Goal: Information Seeking & Learning: Learn about a topic

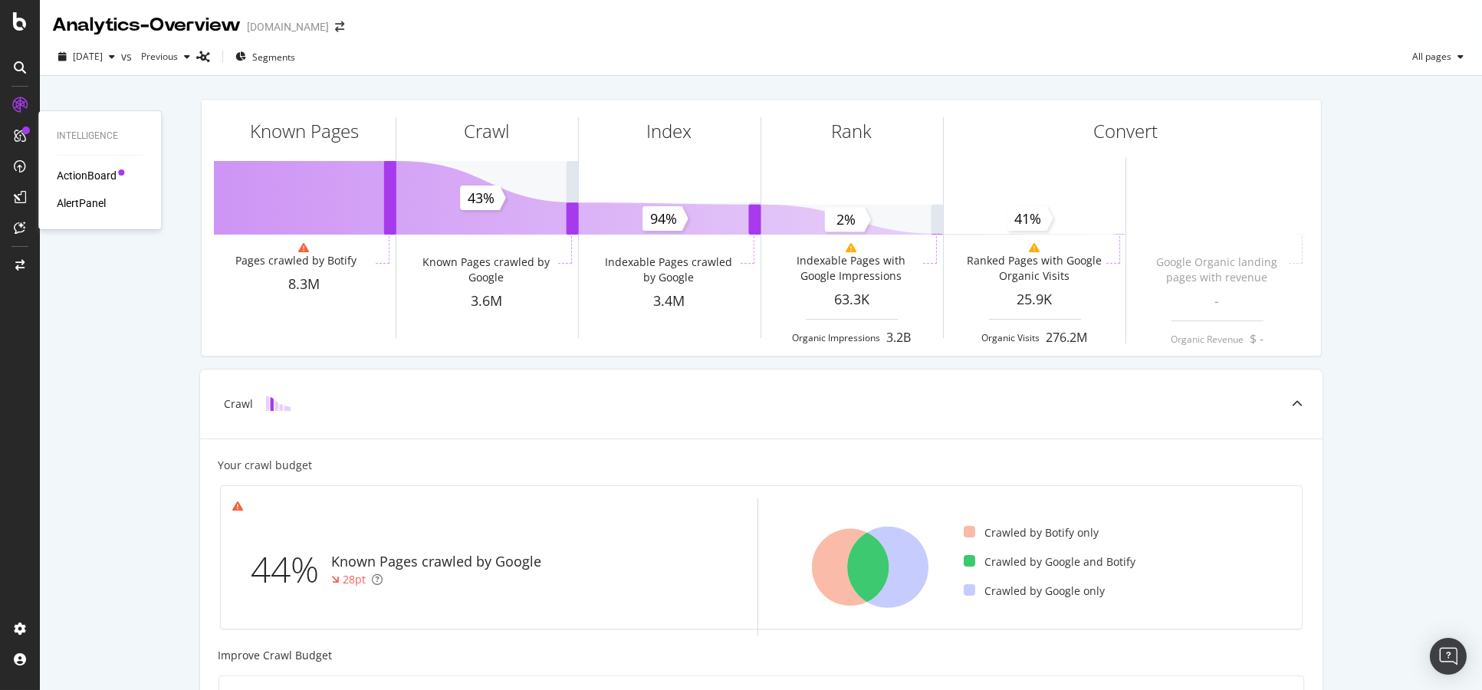
click at [66, 161] on div "Intelligence ActionBoard AlertPanel" at bounding box center [99, 170] width 110 height 112
click at [71, 169] on div "ActionBoard" at bounding box center [87, 175] width 60 height 15
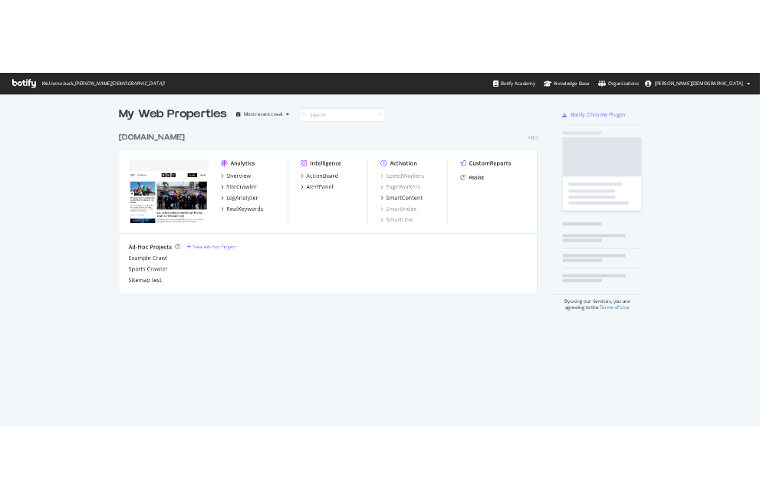
scroll to position [677, 1455]
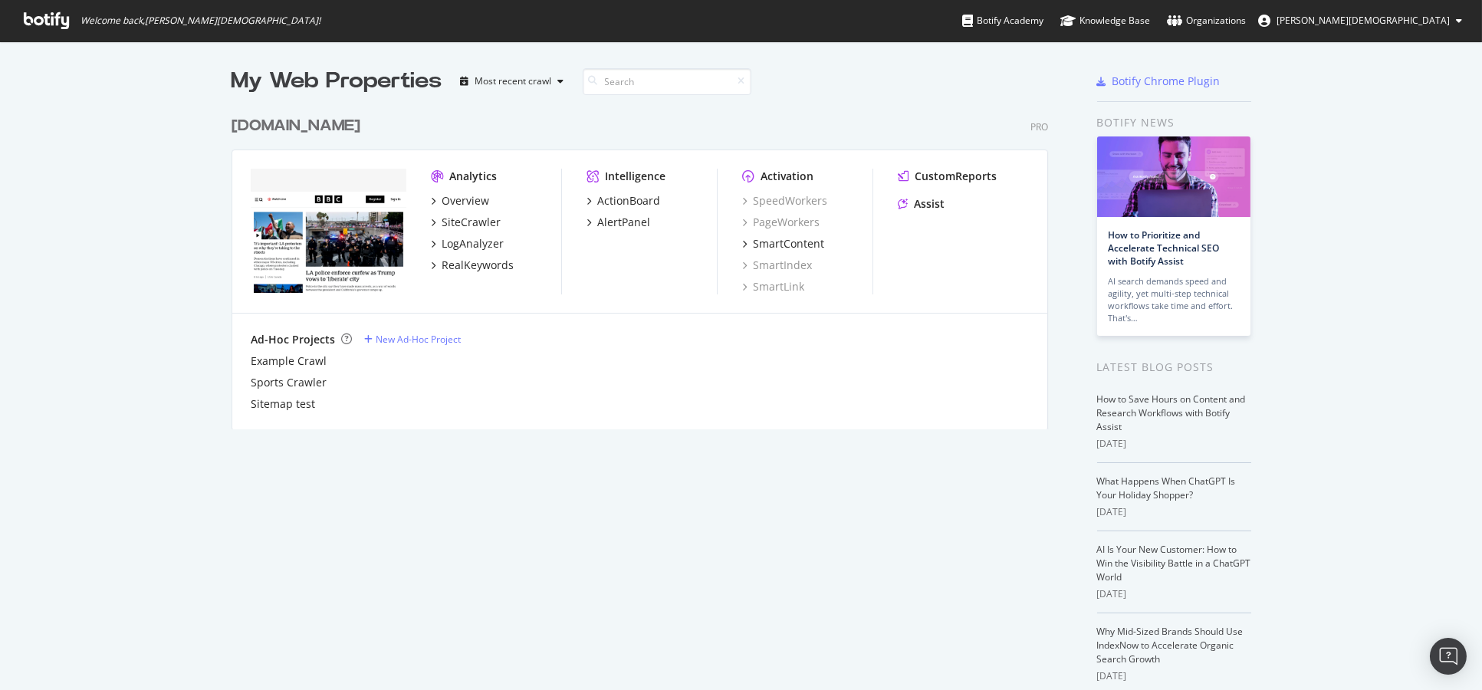
click at [343, 532] on div "My Web Properties Most recent crawl www.bbc.co.uk Pro Analytics Overview SiteCr…" at bounding box center [655, 402] width 847 height 673
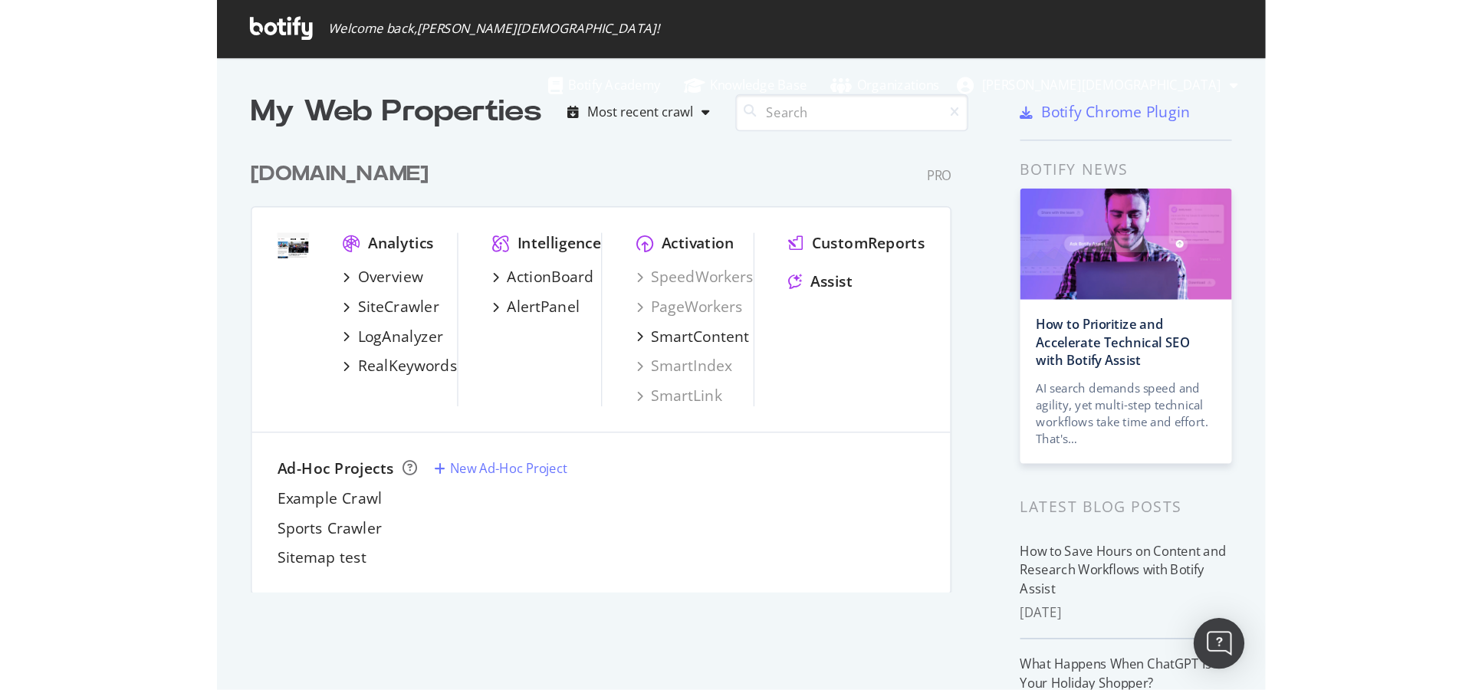
scroll to position [320, 815]
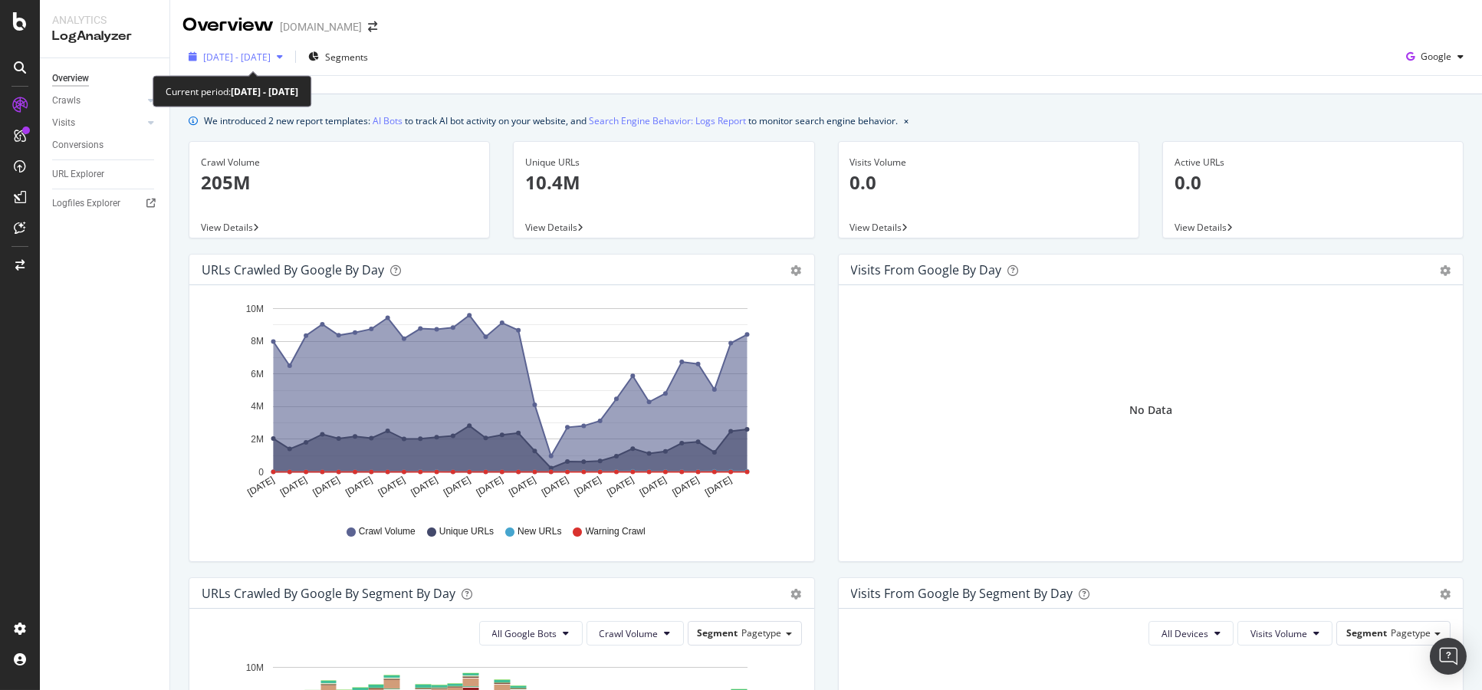
click at [243, 54] on span "2025 Aug. 5th - Sep. 3rd" at bounding box center [236, 57] width 67 height 13
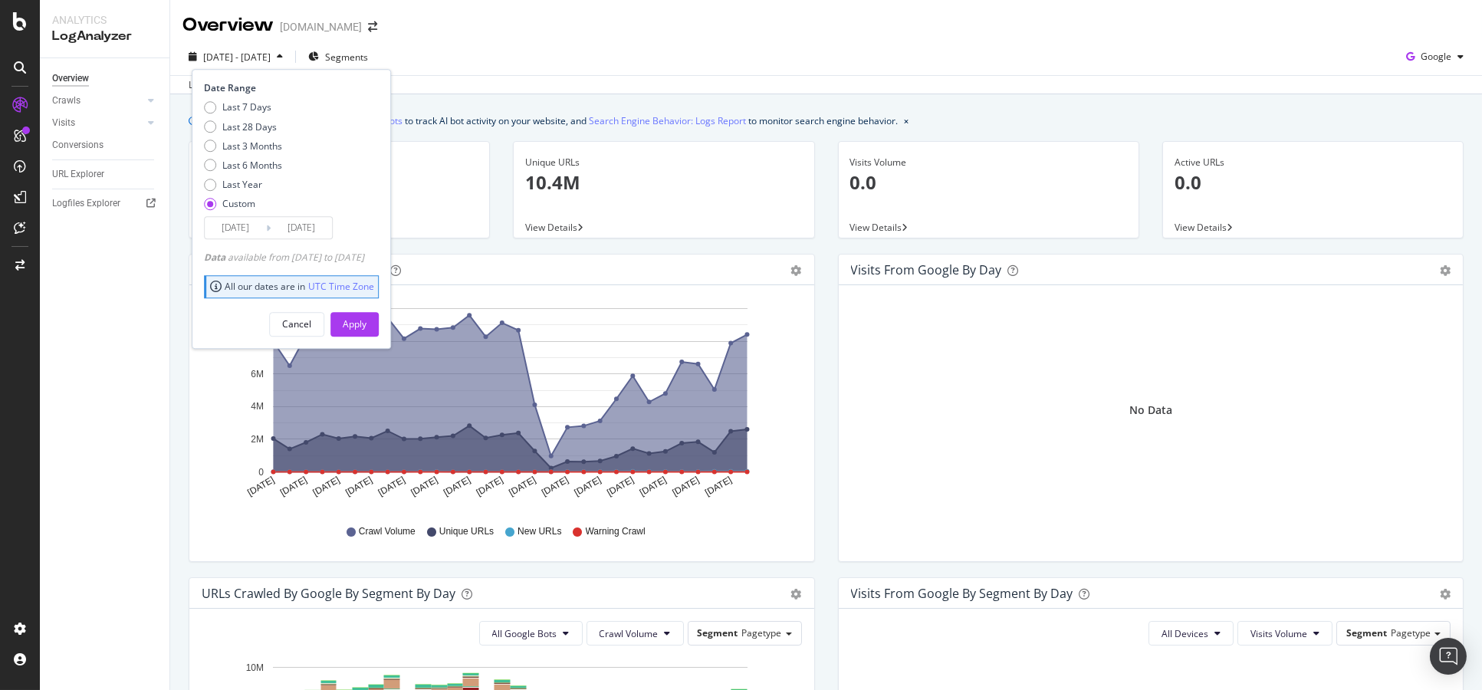
click at [100, 291] on div "Overview Crawls Daily Distribution Segments Distribution HTTP Codes Resources V…" at bounding box center [105, 374] width 130 height 632
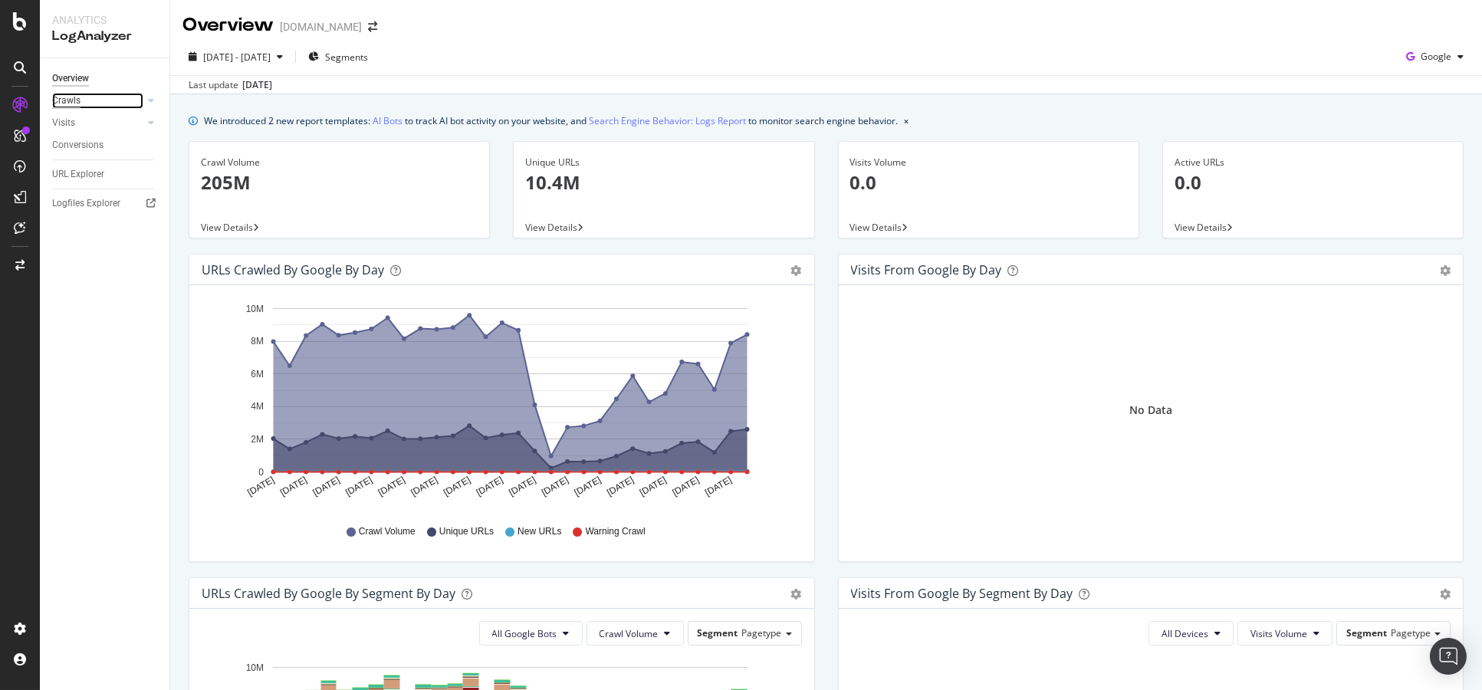
click at [75, 106] on div "Crawls" at bounding box center [66, 101] width 28 height 16
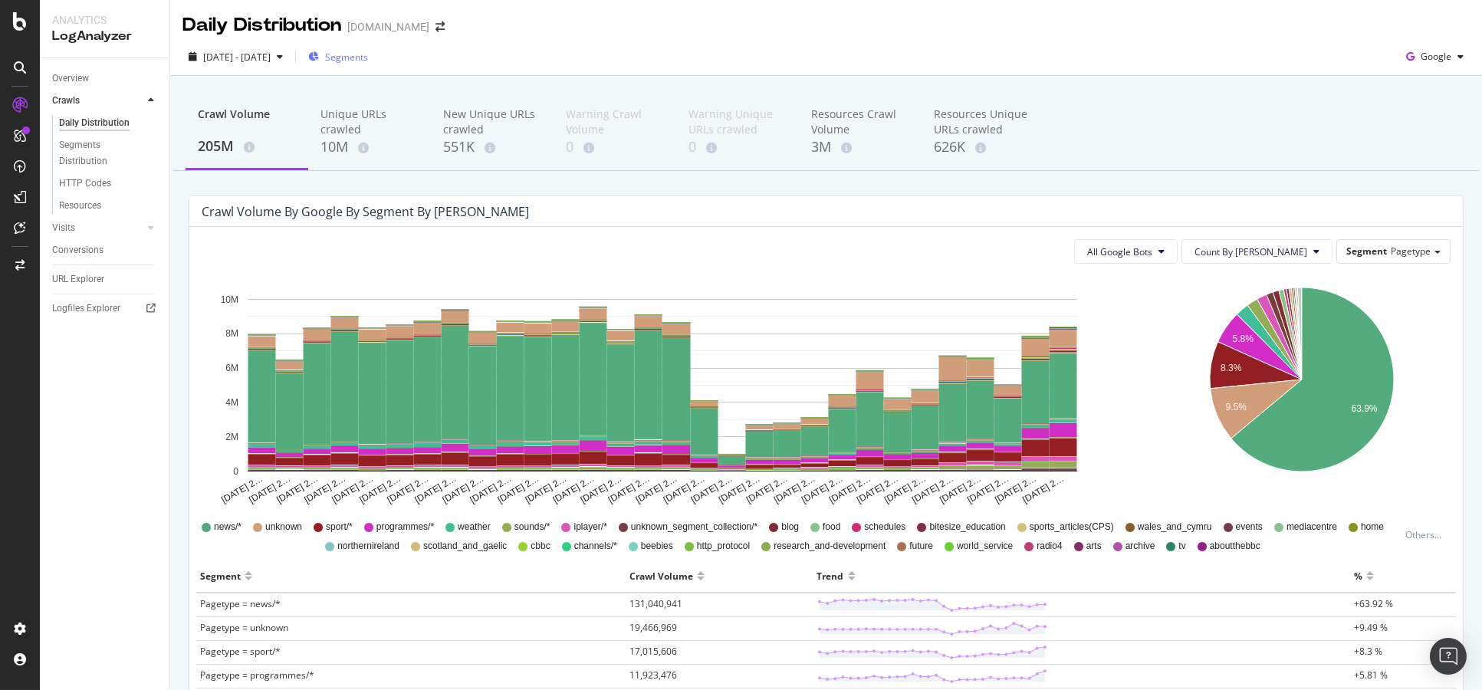
click at [368, 62] on span "Segments" at bounding box center [346, 57] width 43 height 13
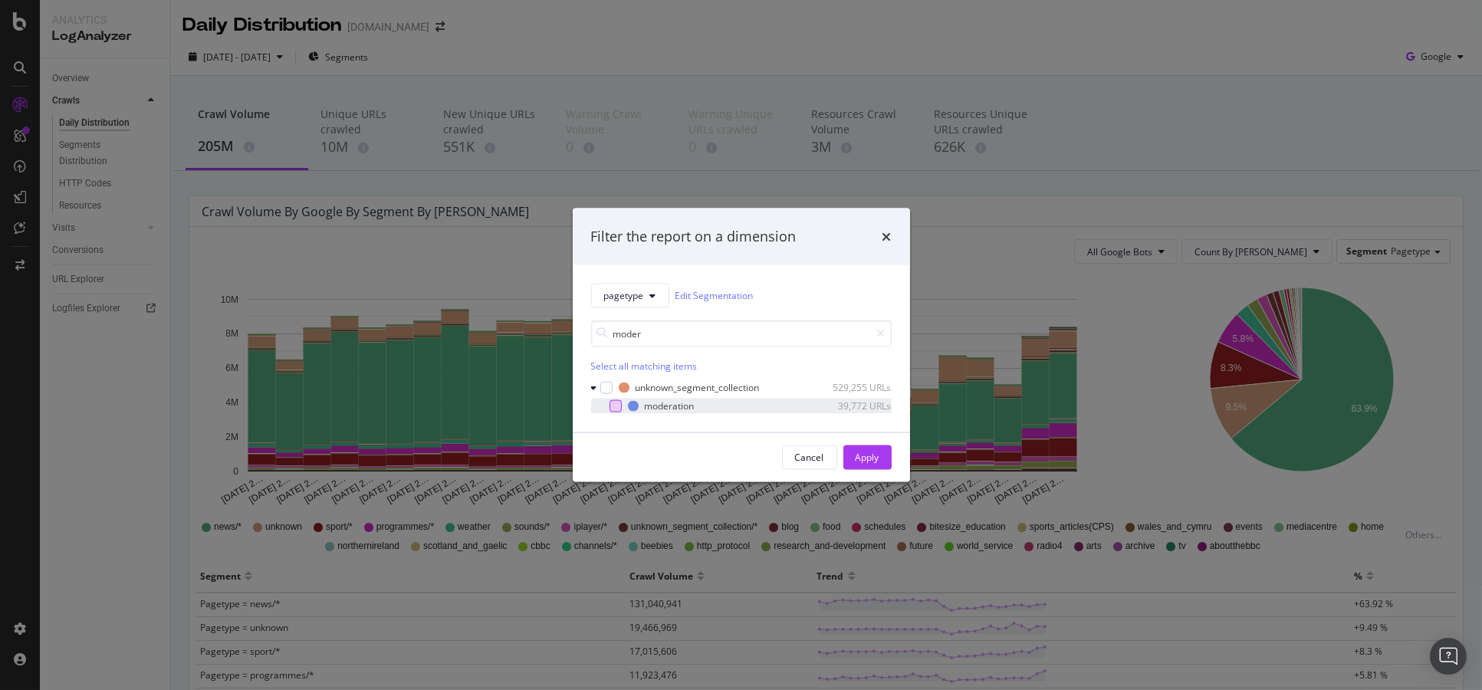
type input "moder"
click at [620, 408] on div "modal" at bounding box center [616, 405] width 12 height 12
click at [849, 456] on button "Apply" at bounding box center [867, 457] width 48 height 25
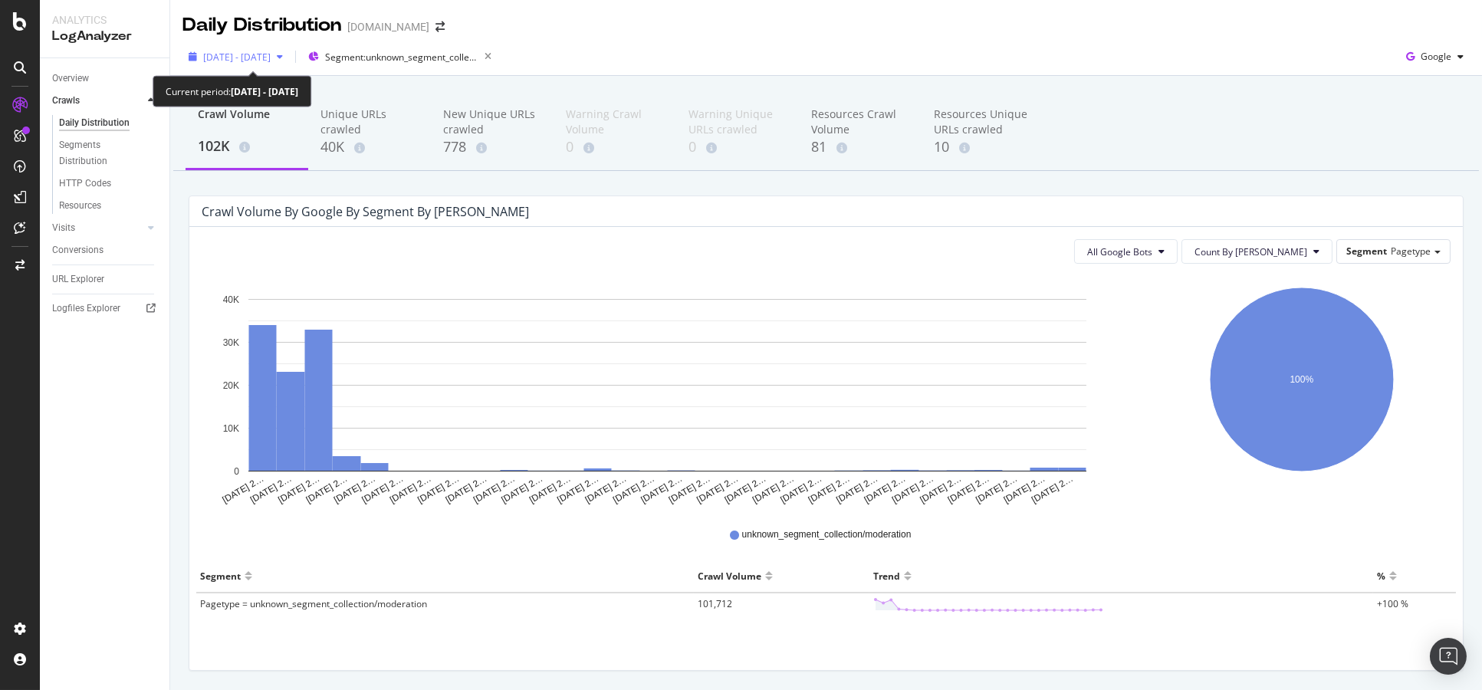
click at [271, 54] on span "2025 Aug. 5th - Sep. 3rd" at bounding box center [236, 57] width 67 height 13
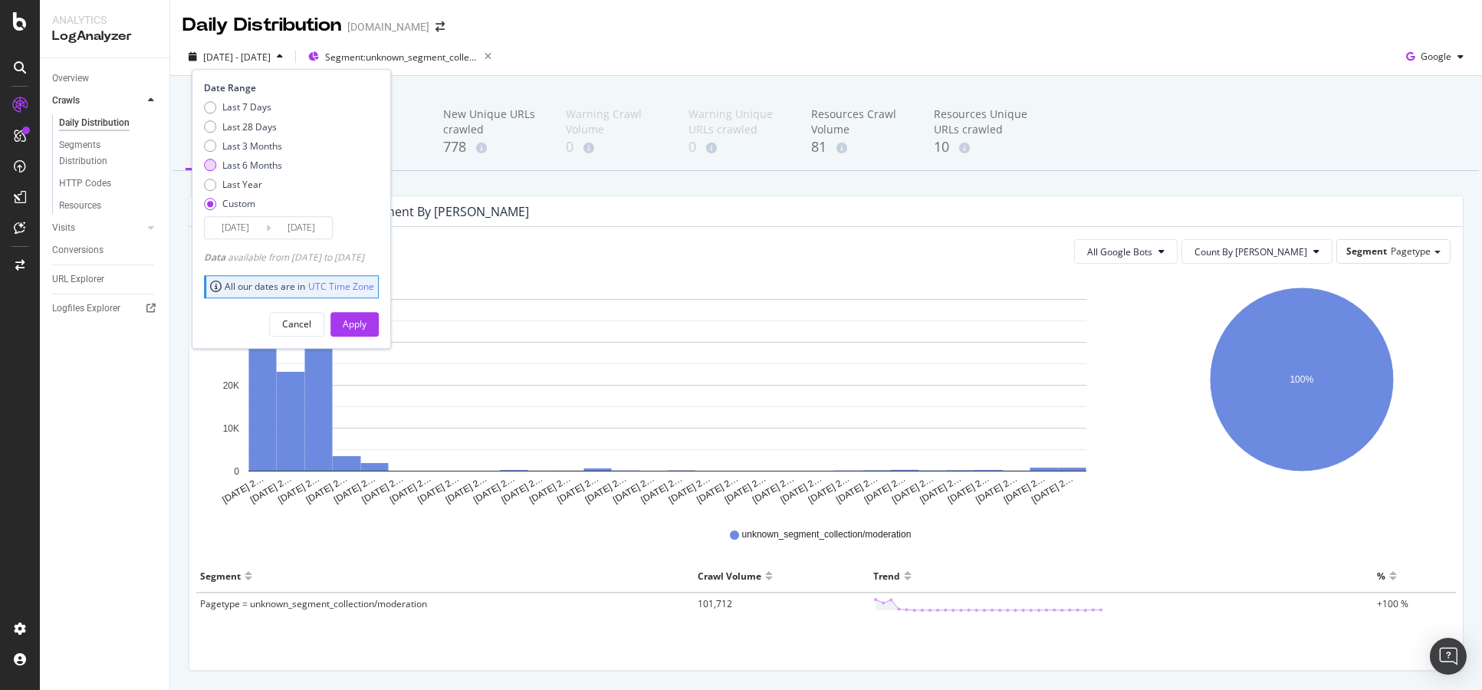
click at [247, 167] on div "Last 6 Months" at bounding box center [252, 165] width 60 height 13
type input "2025/03/07"
type input "2025/09/06"
click at [367, 329] on div "Apply" at bounding box center [355, 323] width 24 height 13
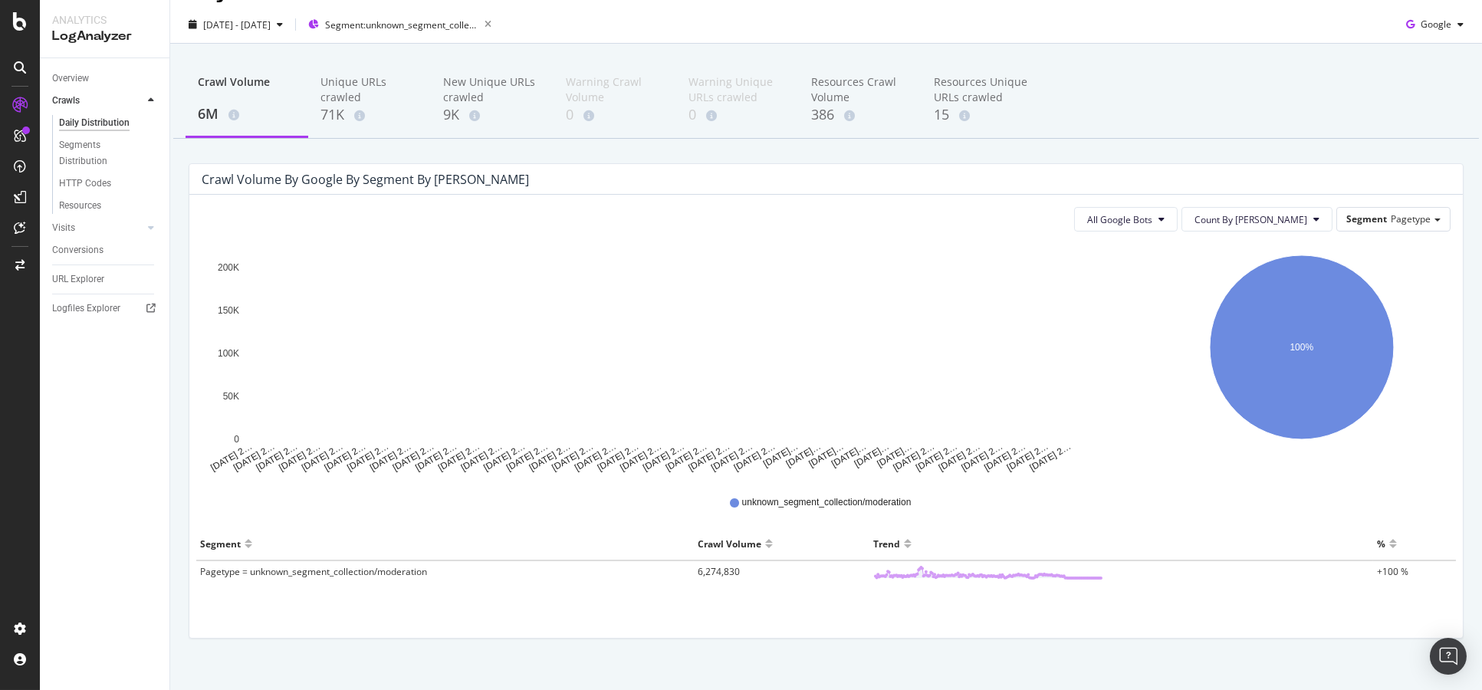
scroll to position [48, 0]
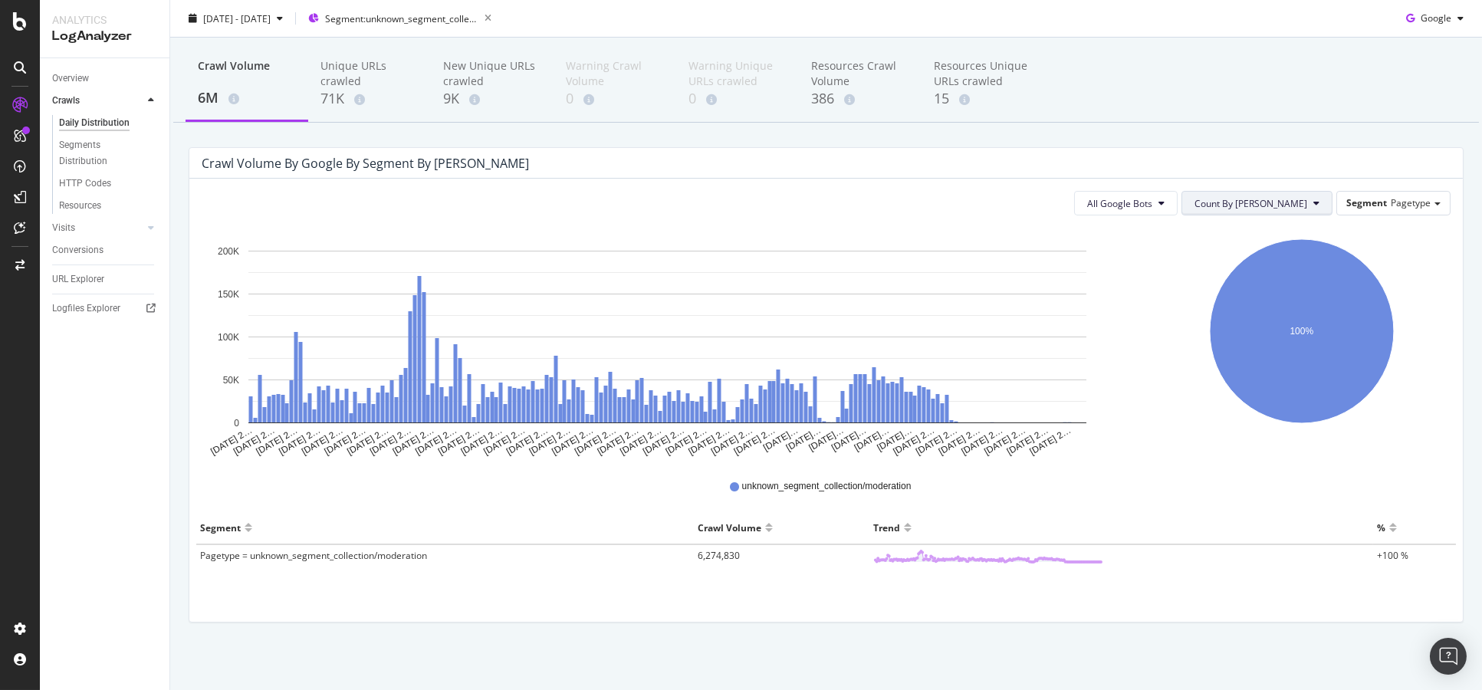
click at [1295, 210] on button "Count By Day" at bounding box center [1257, 203] width 151 height 25
click at [1156, 250] on icon "100%" at bounding box center [1302, 343] width 292 height 230
drag, startPoint x: 93, startPoint y: 81, endPoint x: 110, endPoint y: 83, distance: 17.0
click at [93, 81] on link "Overview" at bounding box center [105, 79] width 107 height 16
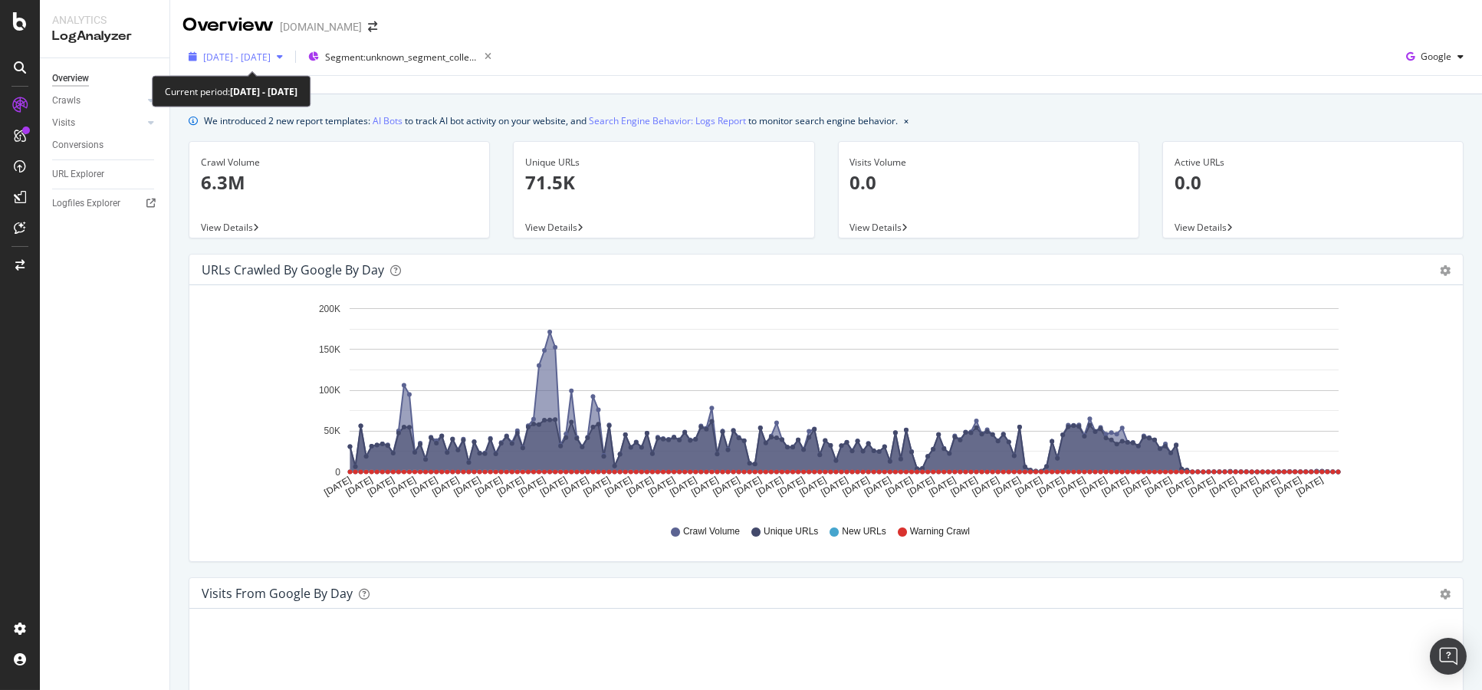
click at [271, 60] on span "2025 Mar. 7th - Sep. 6th" at bounding box center [236, 57] width 67 height 13
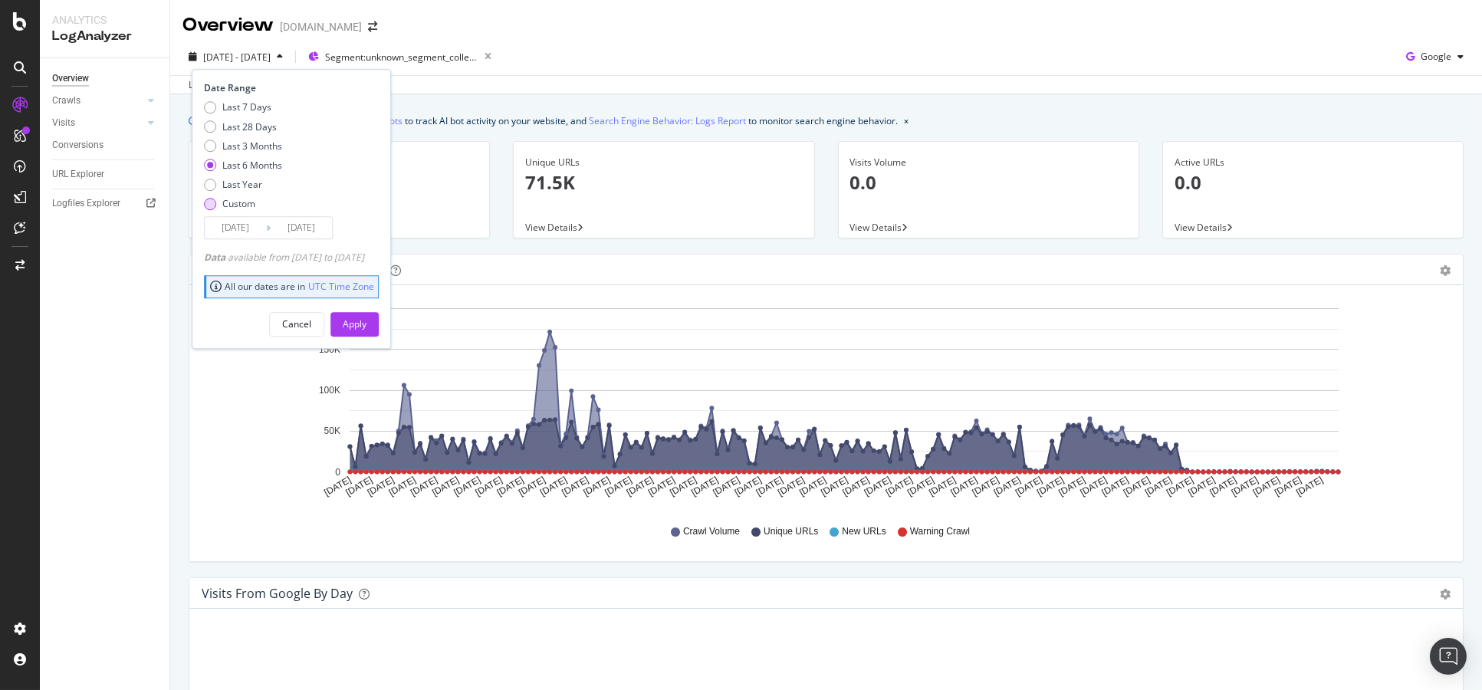
click at [248, 207] on div "Custom" at bounding box center [238, 203] width 33 height 13
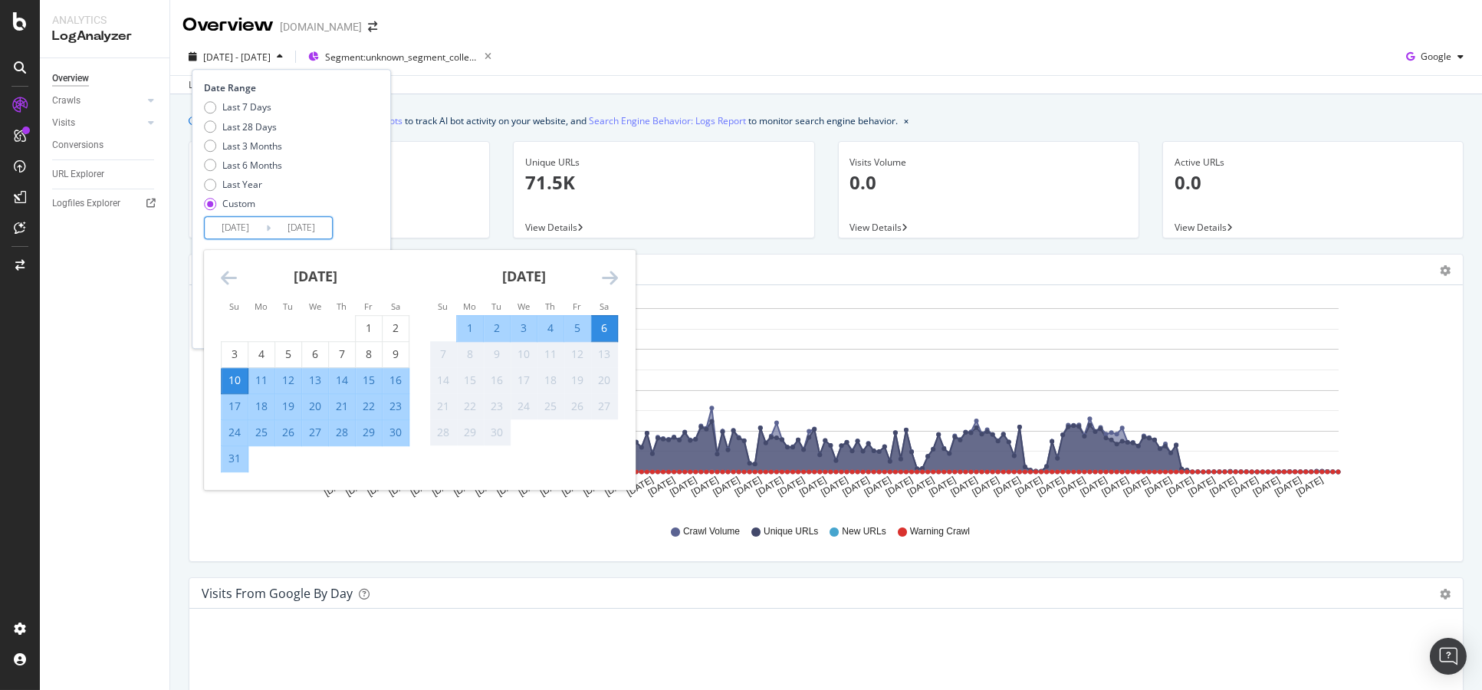
click at [249, 230] on input "2025/08/10" at bounding box center [235, 228] width 61 height 21
click at [357, 321] on div "1" at bounding box center [369, 328] width 26 height 15
type input "2025/08/01"
click at [362, 384] on div "15" at bounding box center [369, 380] width 26 height 15
type input "2025/08/15"
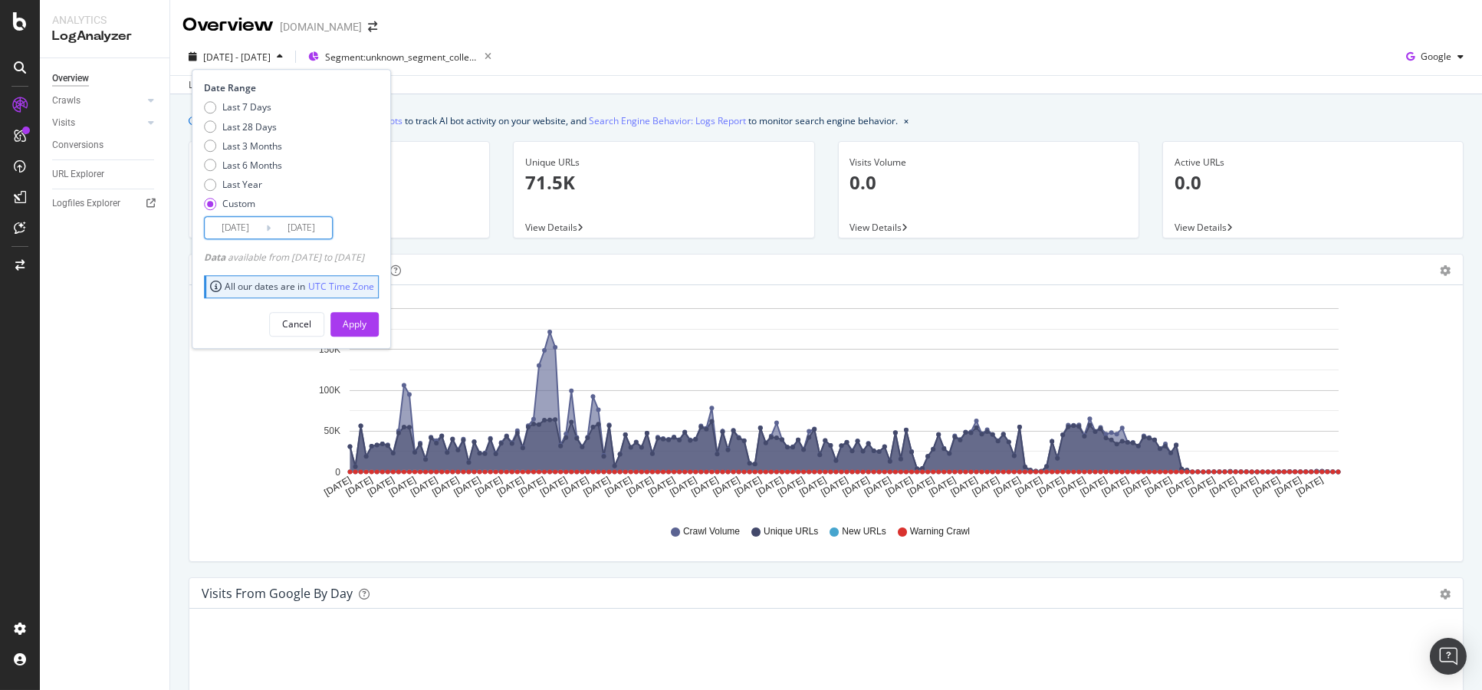
click at [233, 233] on input "2025/08/01" at bounding box center [235, 228] width 61 height 21
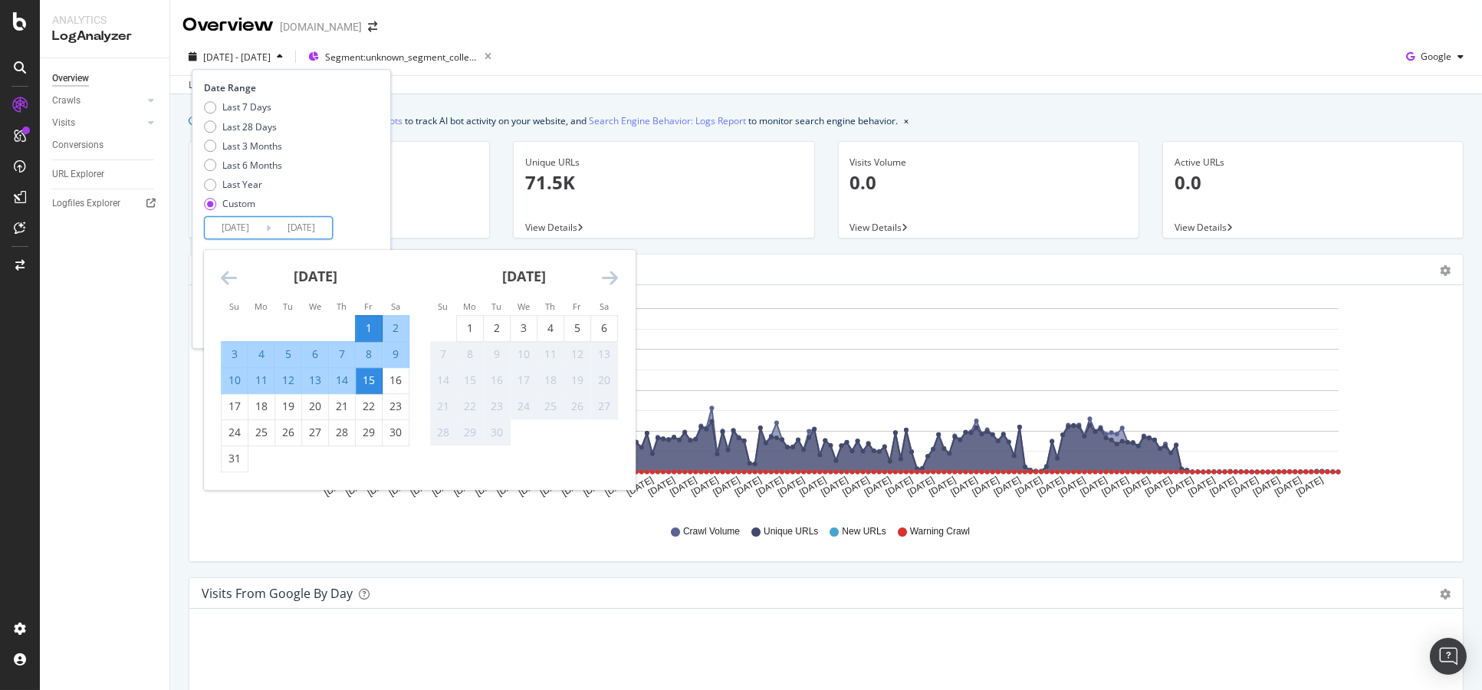
click at [228, 272] on icon "Move backward to switch to the previous month." at bounding box center [229, 278] width 16 height 18
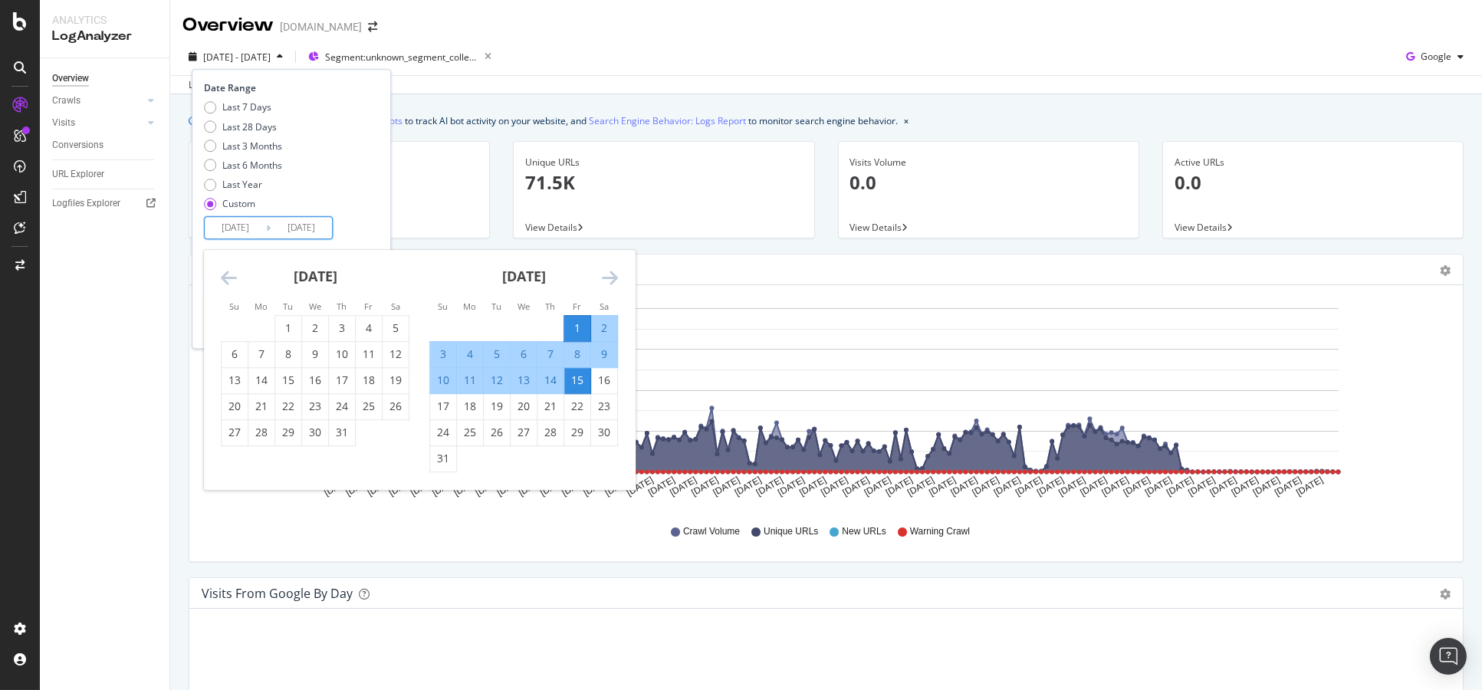
click at [228, 272] on icon "Move backward to switch to the previous month." at bounding box center [229, 278] width 16 height 18
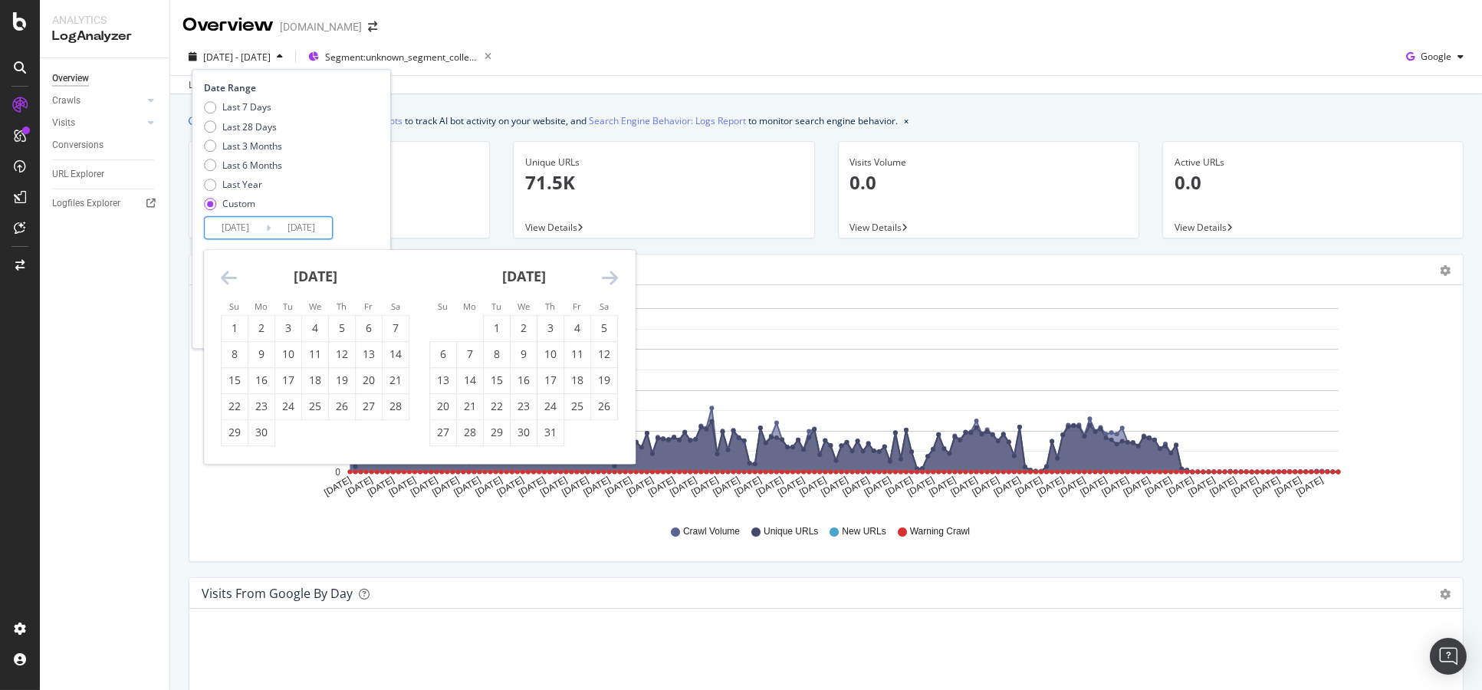
click at [228, 272] on icon "Move backward to switch to the previous month." at bounding box center [229, 278] width 16 height 18
click at [388, 327] on div "1" at bounding box center [396, 328] width 26 height 15
type input "2025/03/01"
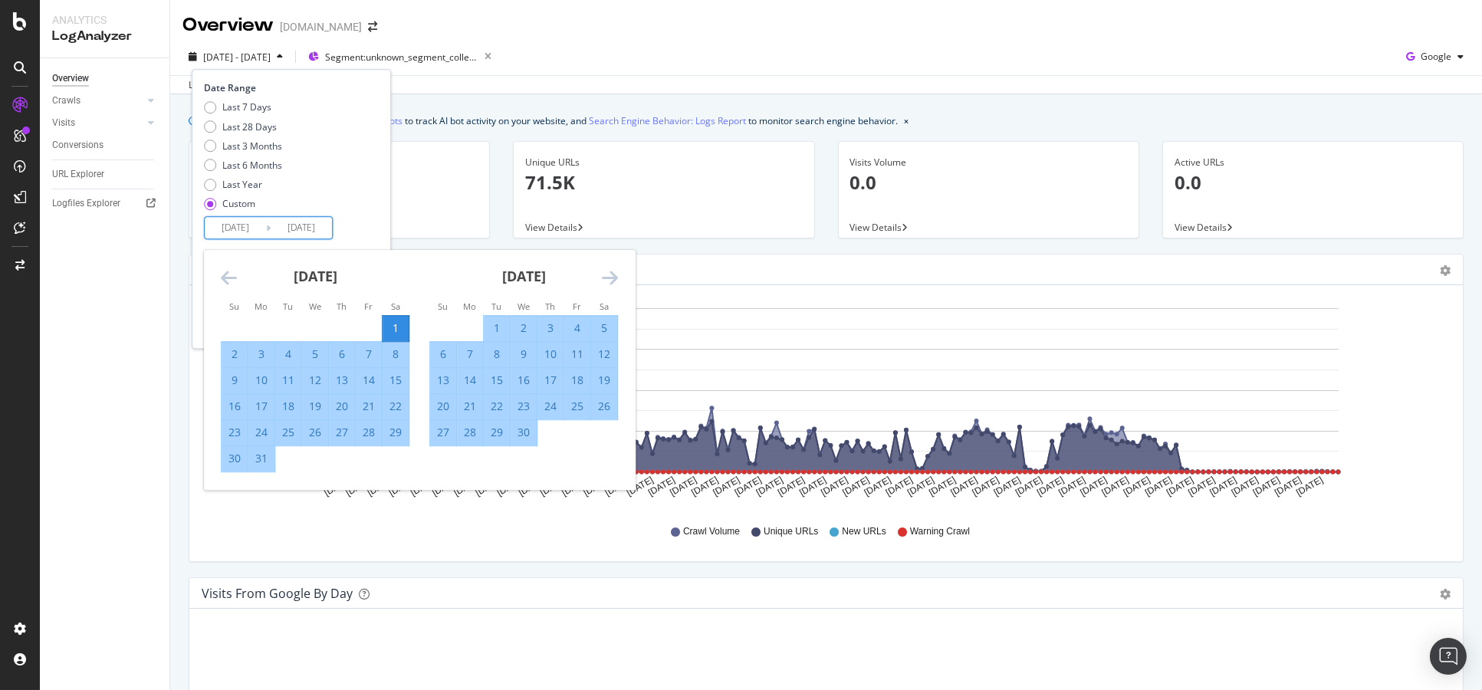
click at [375, 225] on div "Date Range Last 7 Days Last 28 Days Last 3 Months Last 6 Months Last Year Custo…" at bounding box center [289, 161] width 171 height 158
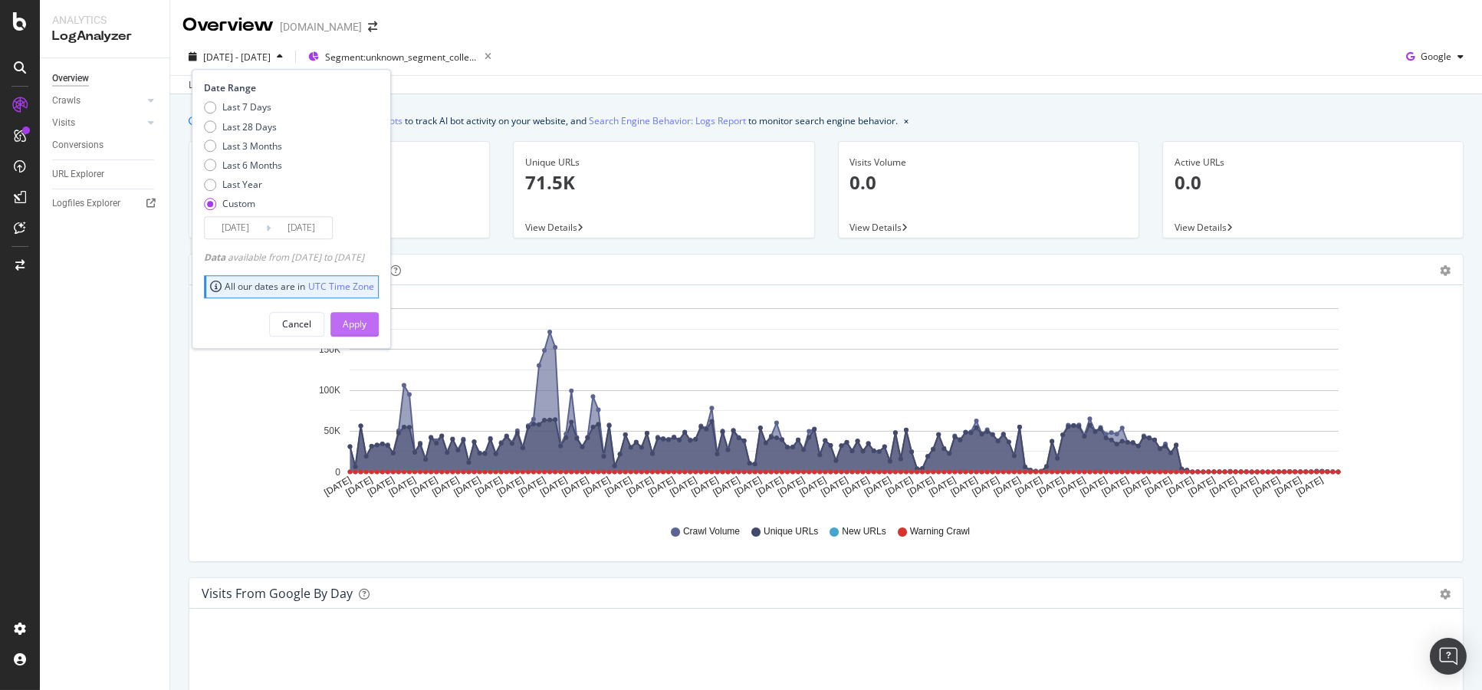
click at [367, 317] on div "Apply" at bounding box center [355, 323] width 24 height 13
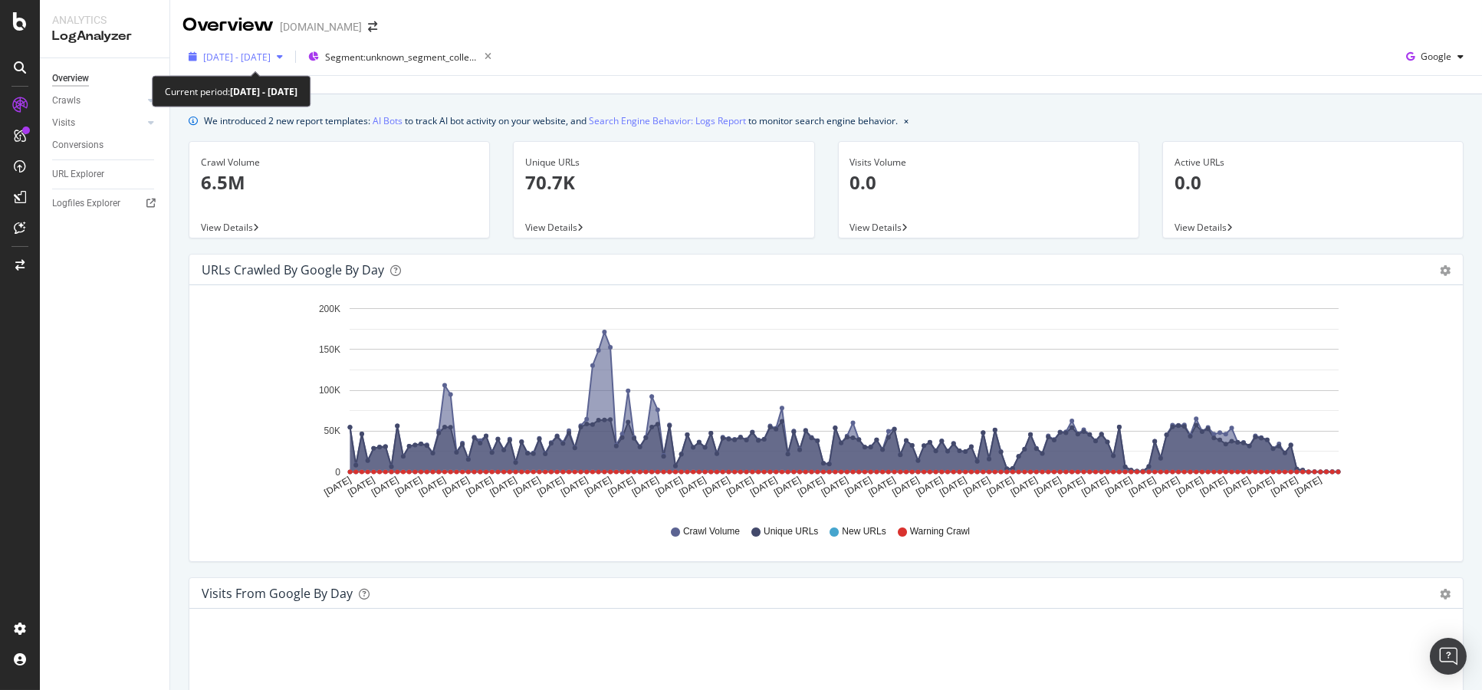
click at [271, 55] on span "2025 Mar. 1st - Aug. 15th" at bounding box center [236, 57] width 67 height 13
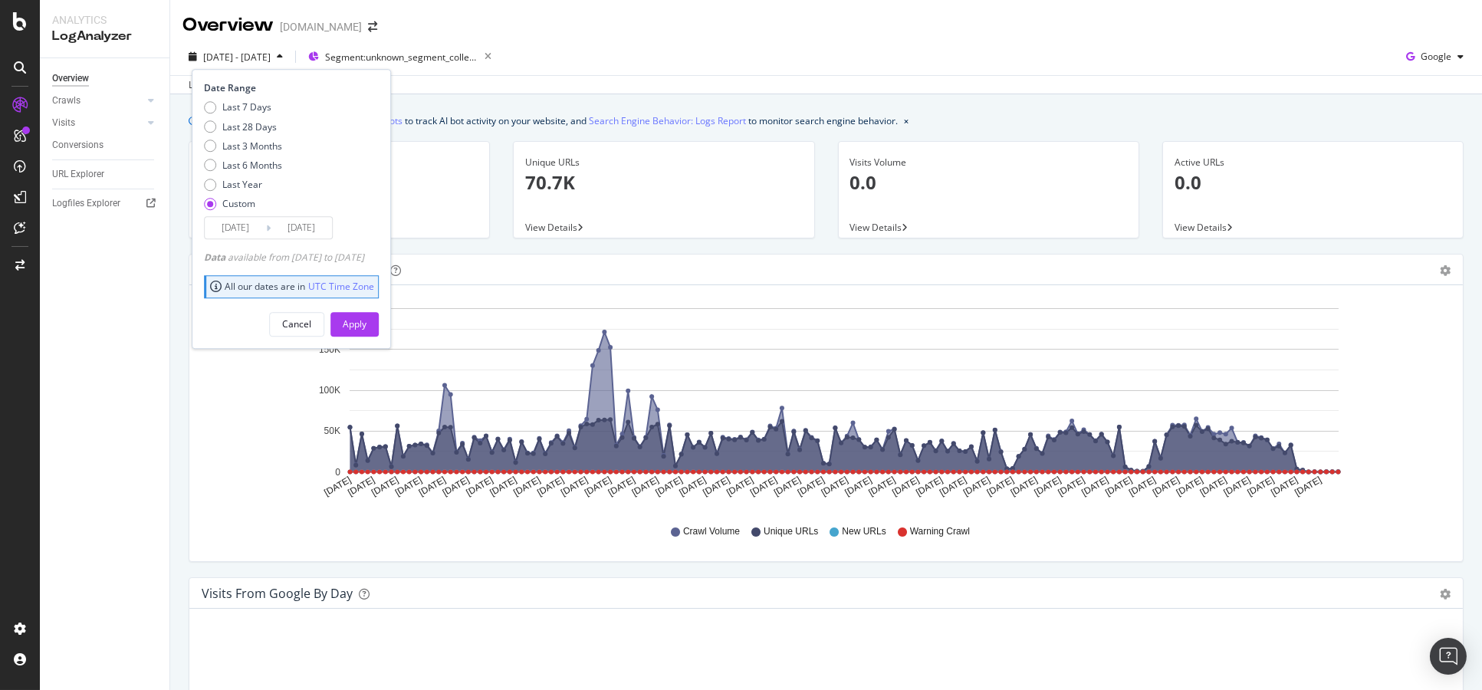
click at [295, 235] on input "2025/08/15" at bounding box center [301, 228] width 61 height 21
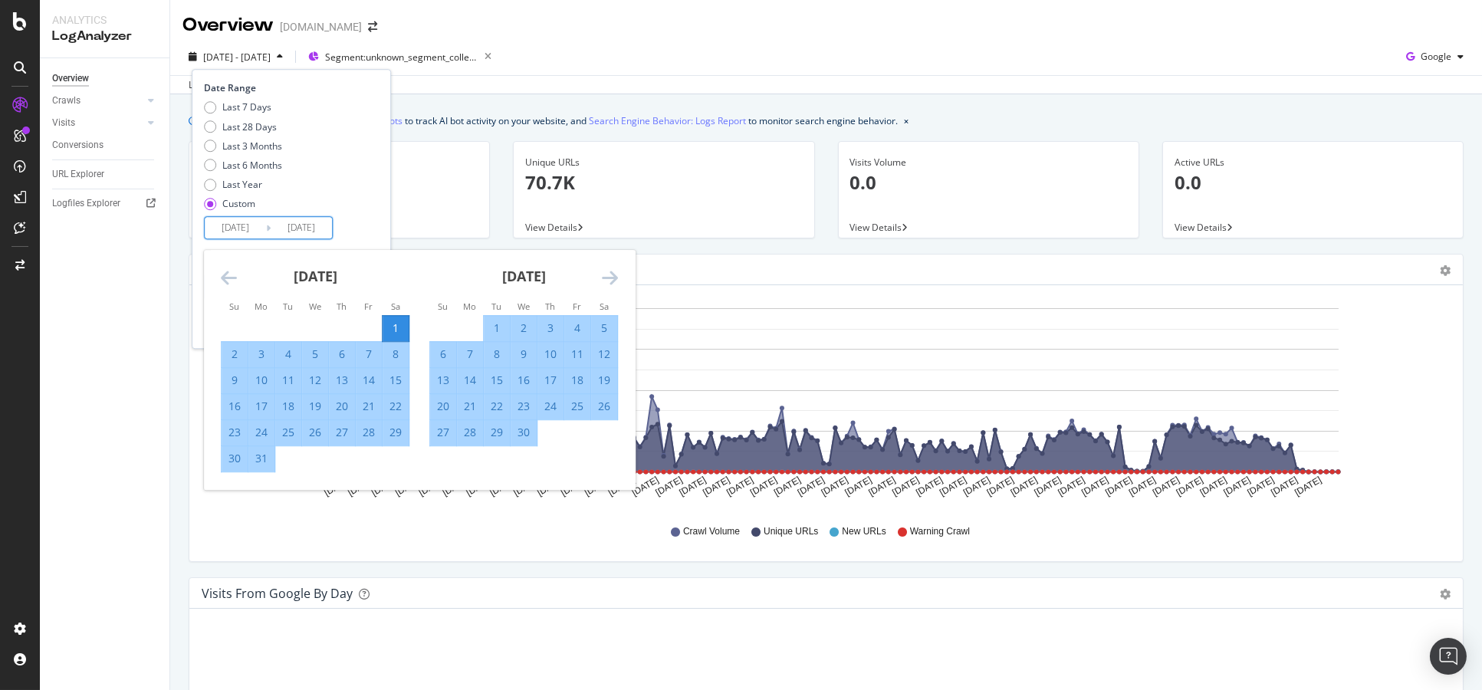
click at [603, 271] on icon "Move forward to switch to the next month." at bounding box center [610, 278] width 16 height 18
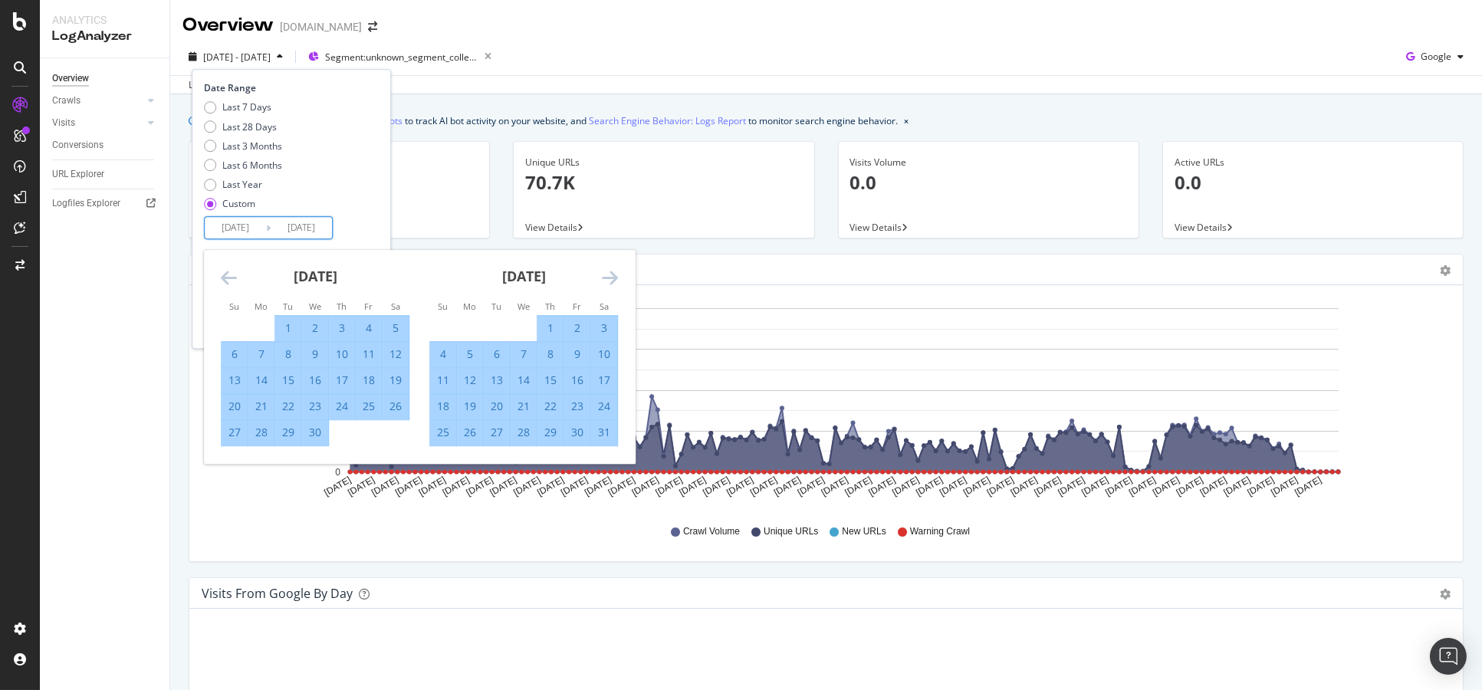
click at [603, 271] on icon "Move forward to switch to the next month." at bounding box center [610, 278] width 16 height 18
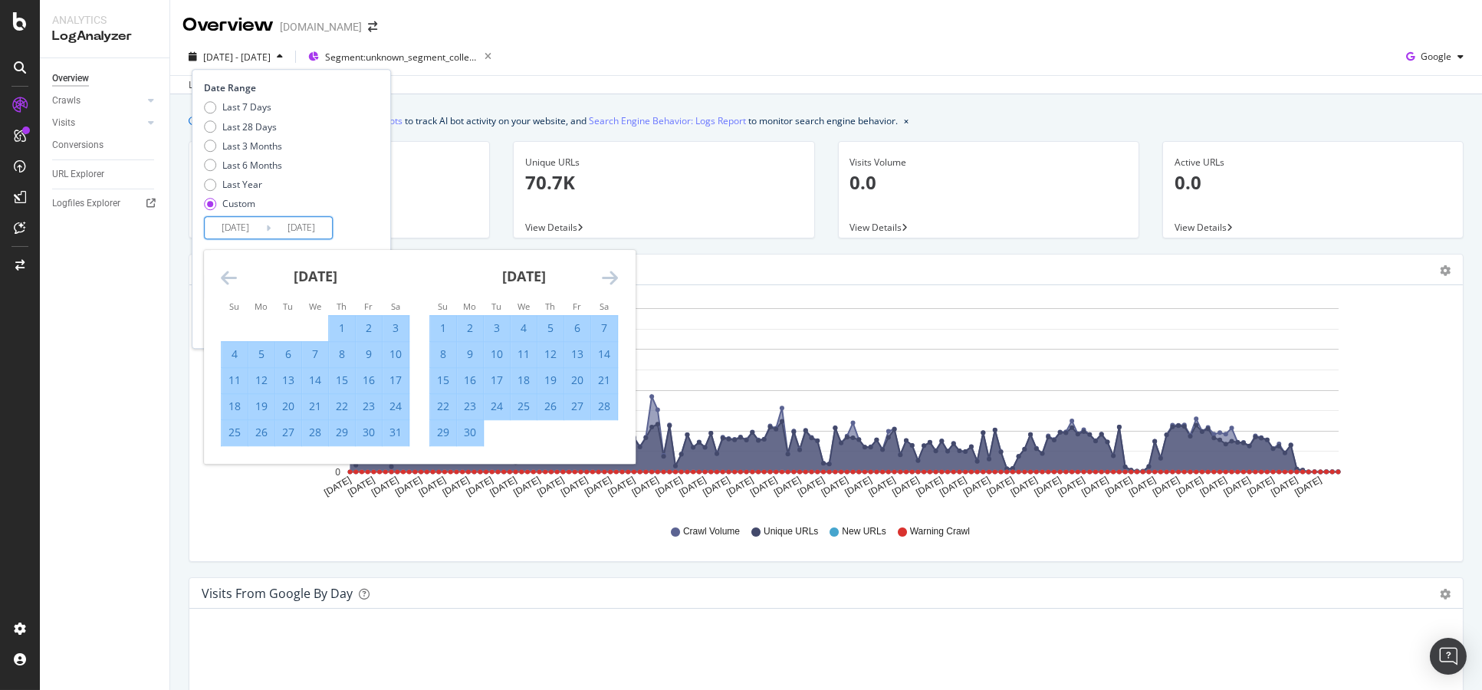
click at [603, 271] on icon "Move forward to switch to the next month." at bounding box center [610, 278] width 16 height 18
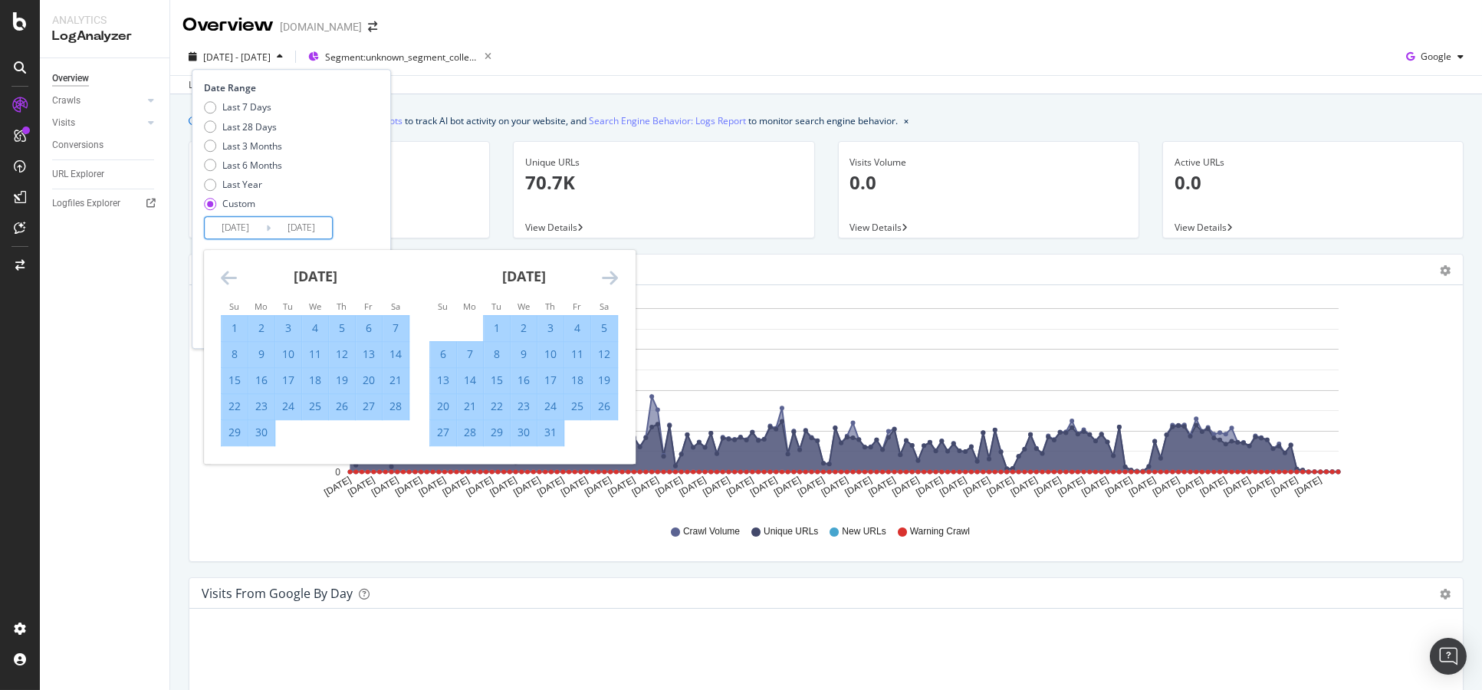
click at [603, 271] on icon "Move forward to switch to the next month." at bounding box center [610, 278] width 16 height 18
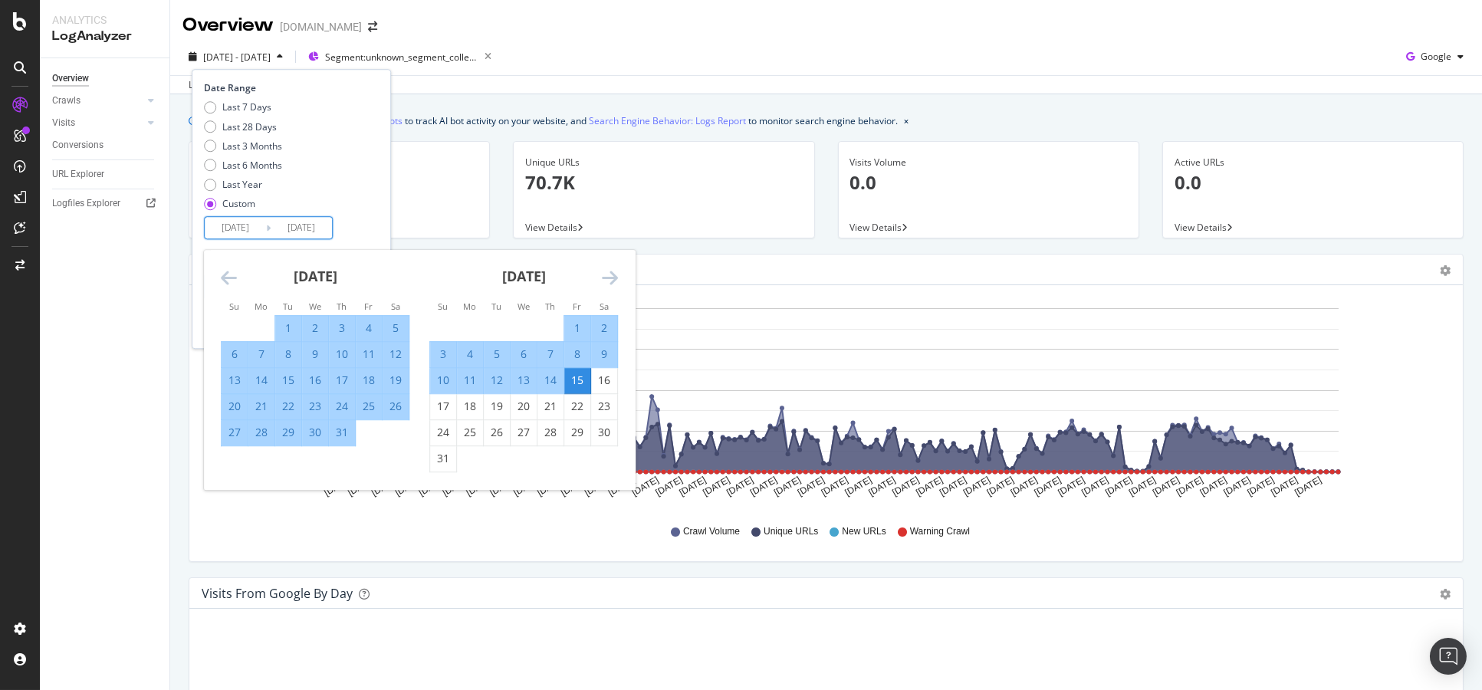
click at [603, 353] on div "9" at bounding box center [604, 354] width 26 height 15
type input "2025/08/09"
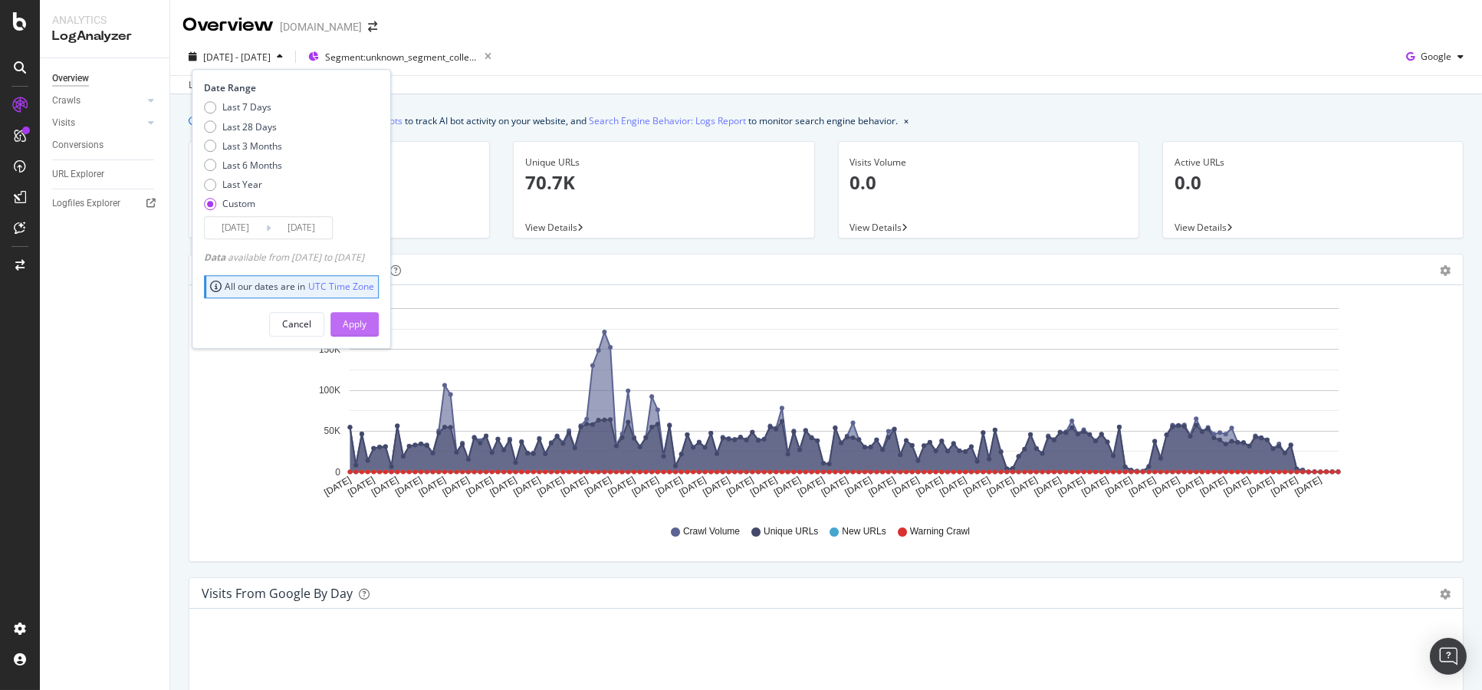
click at [367, 327] on div "Apply" at bounding box center [355, 323] width 24 height 13
